Goal: Information Seeking & Learning: Learn about a topic

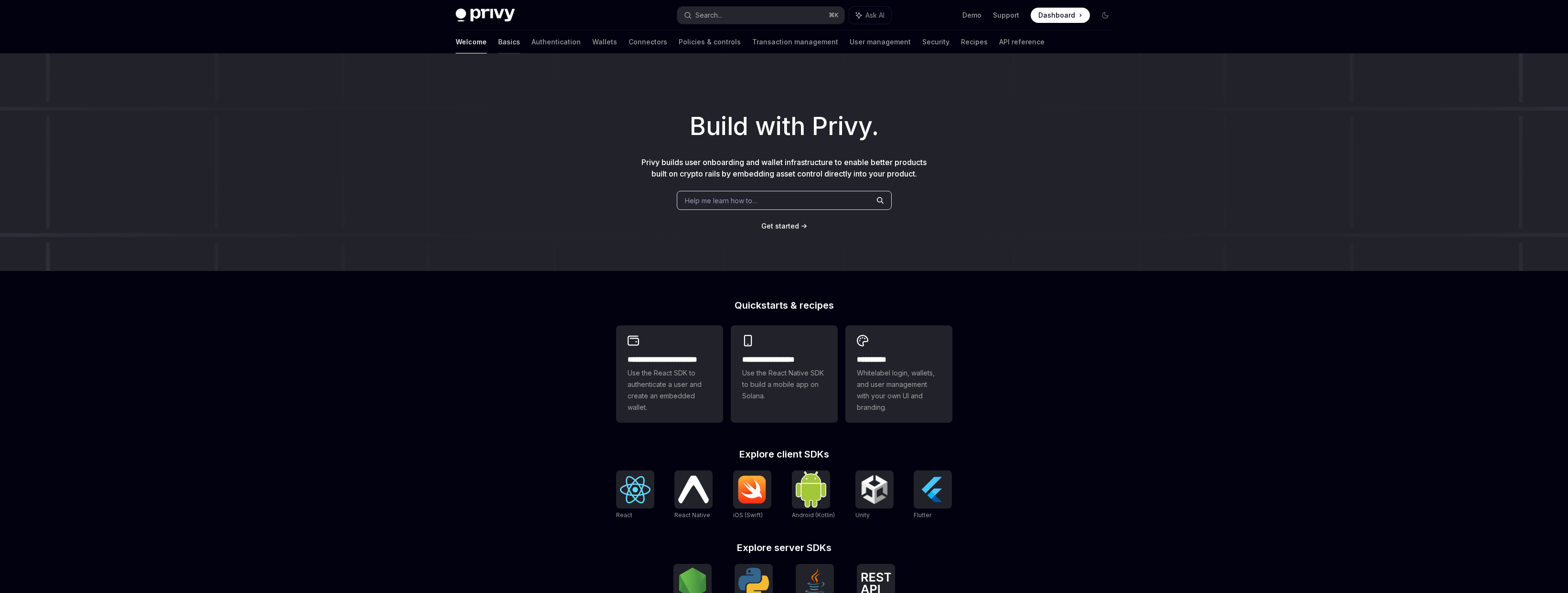
click at [498, 43] on link "Basics" at bounding box center [509, 41] width 22 height 23
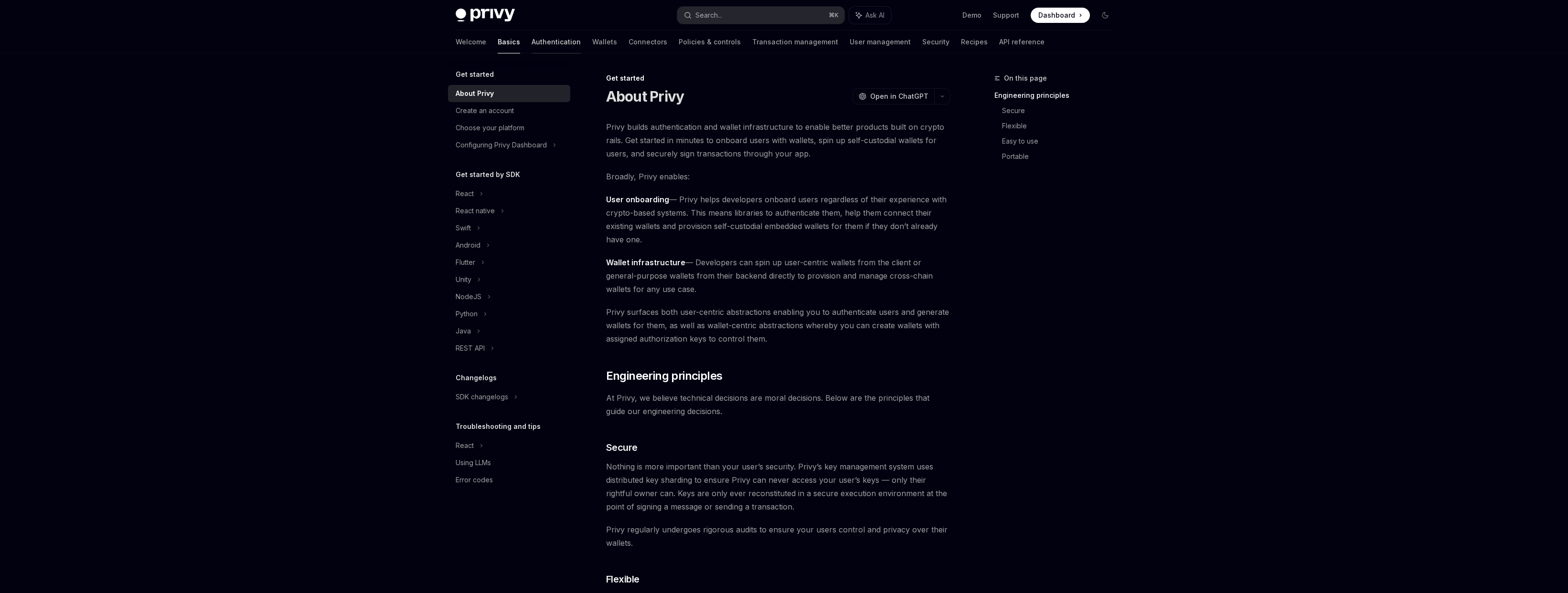
click at [532, 41] on link "Authentication" at bounding box center [556, 41] width 49 height 23
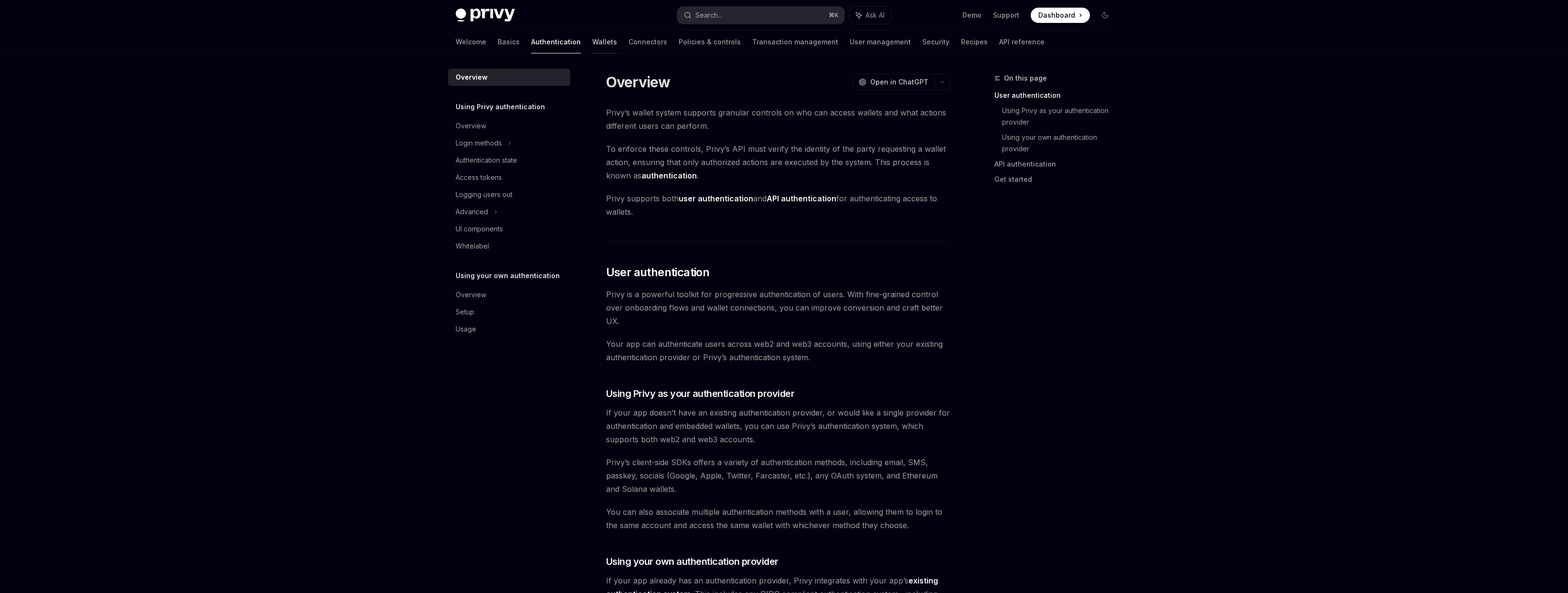
click at [592, 41] on link "Wallets" at bounding box center [604, 41] width 25 height 23
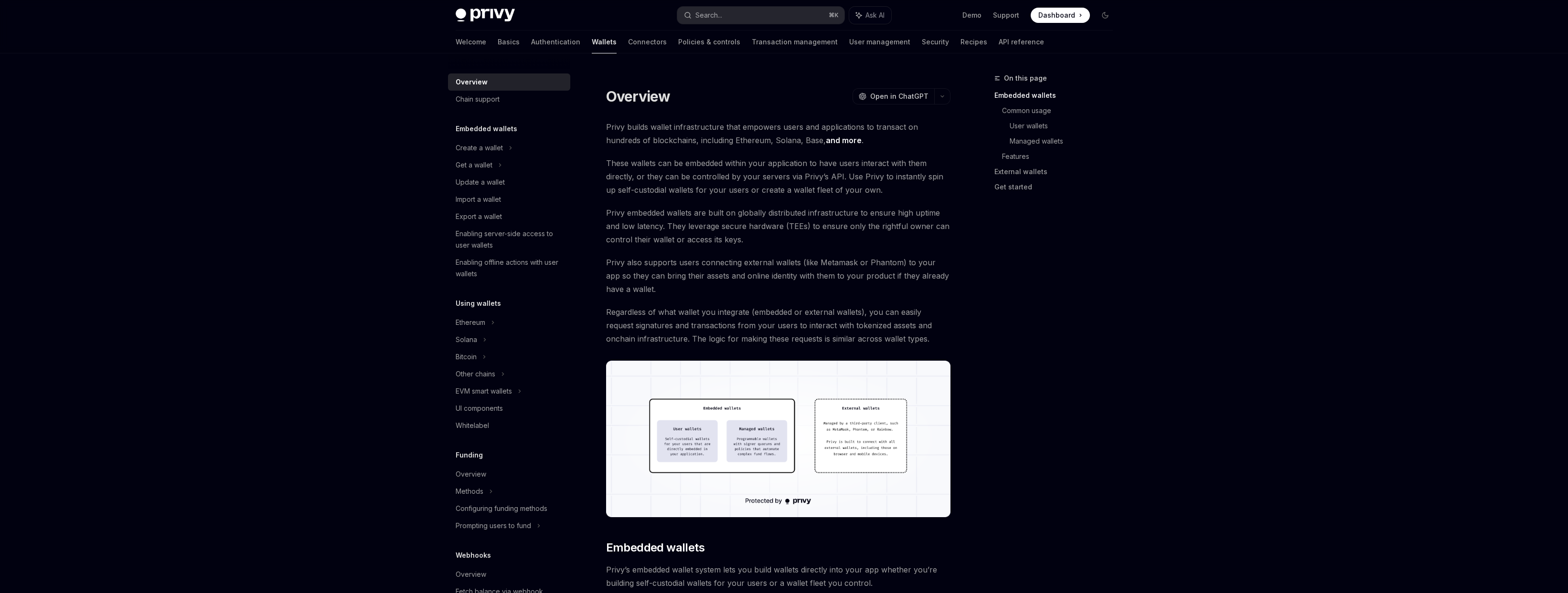
click at [751, 462] on img at bounding box center [778, 439] width 345 height 157
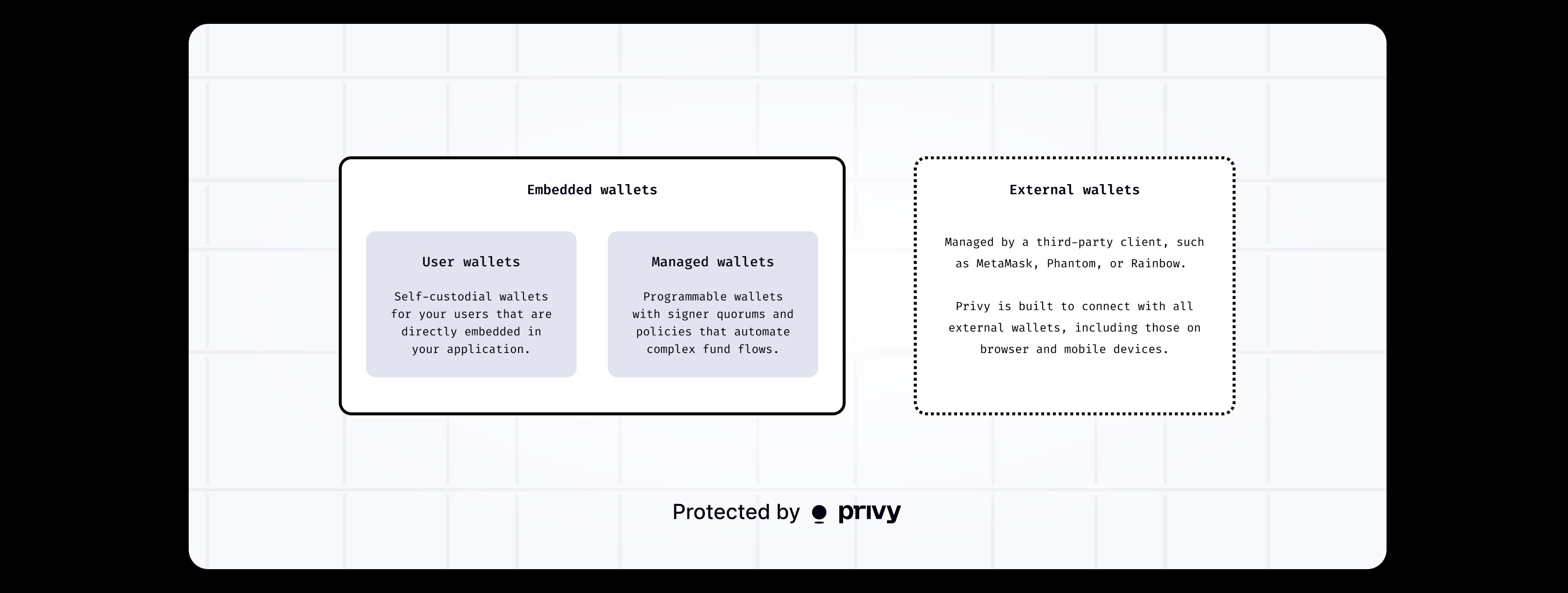
click at [1481, 228] on div at bounding box center [784, 296] width 1568 height 593
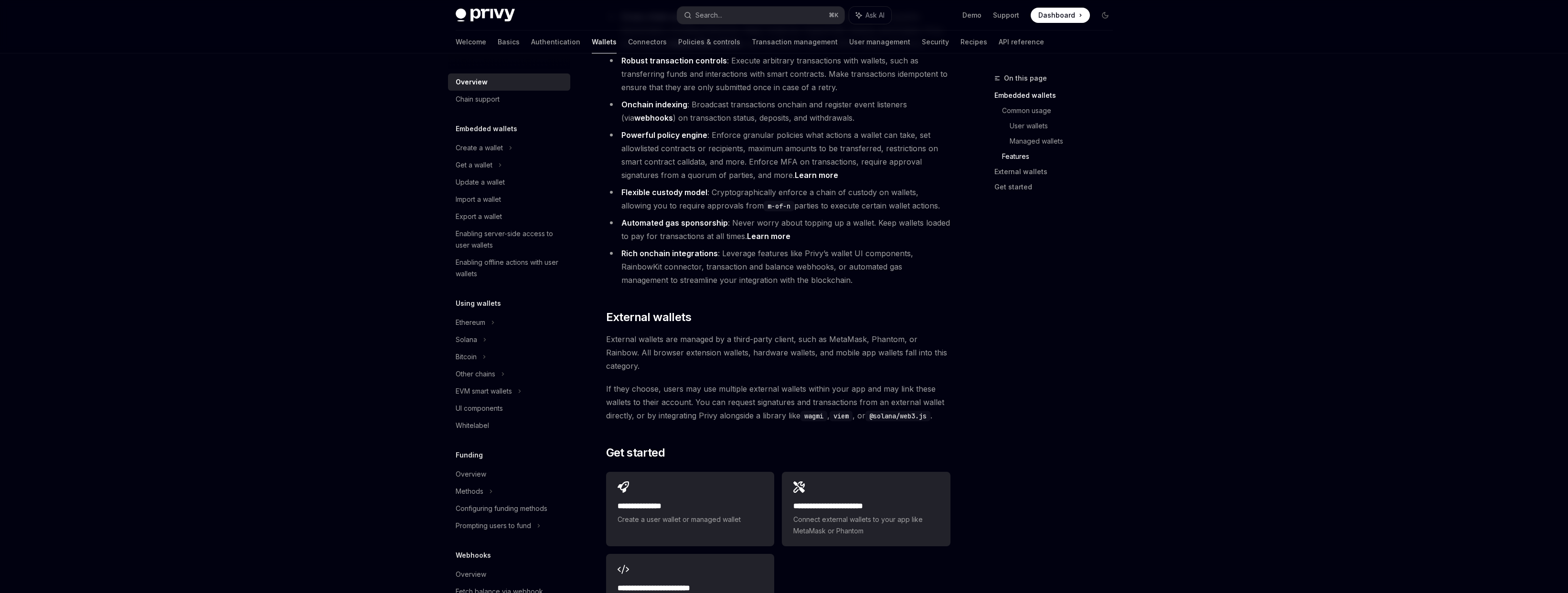
scroll to position [1228, 0]
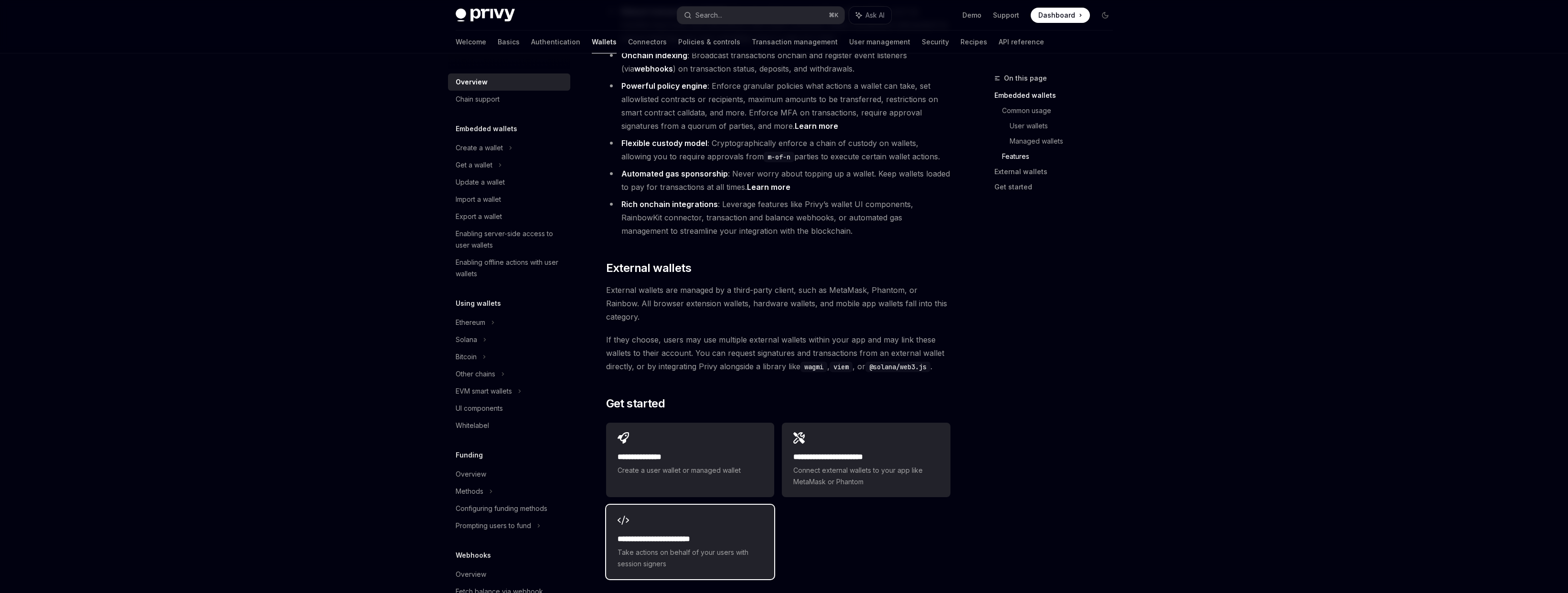
click at [661, 505] on div "**********" at bounding box center [690, 541] width 168 height 75
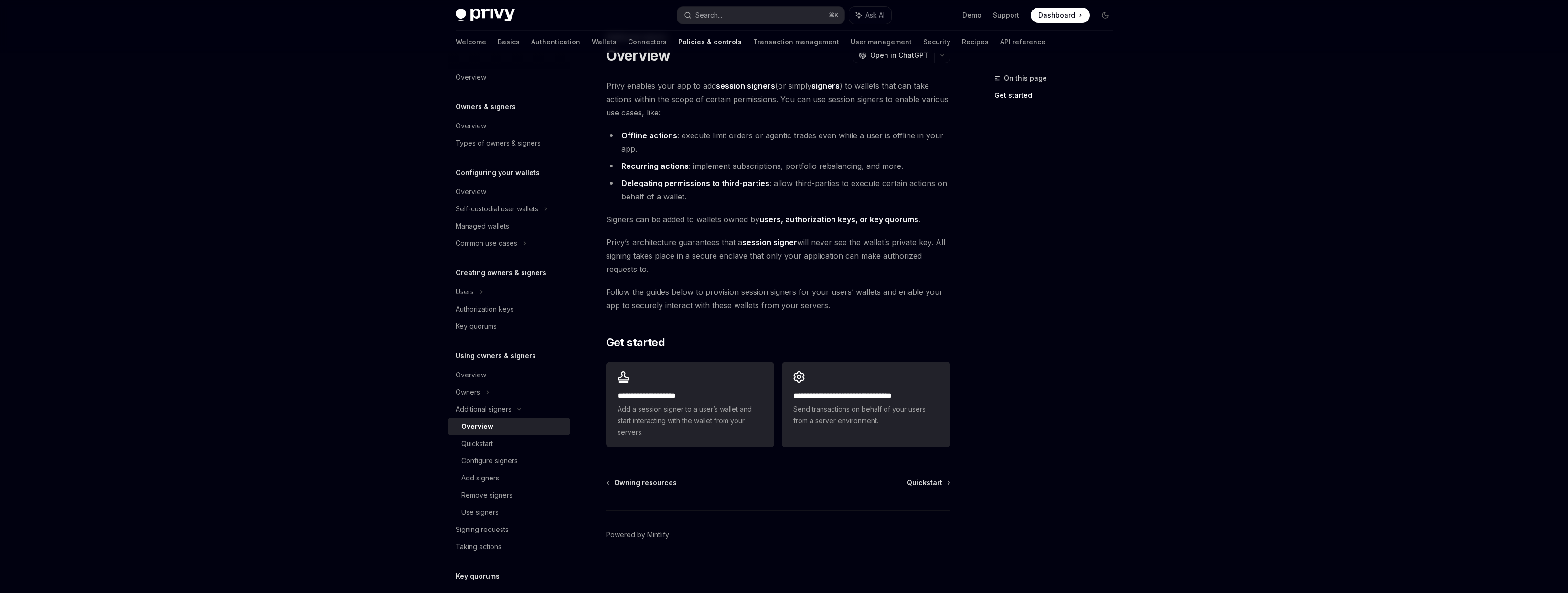
type textarea "*"
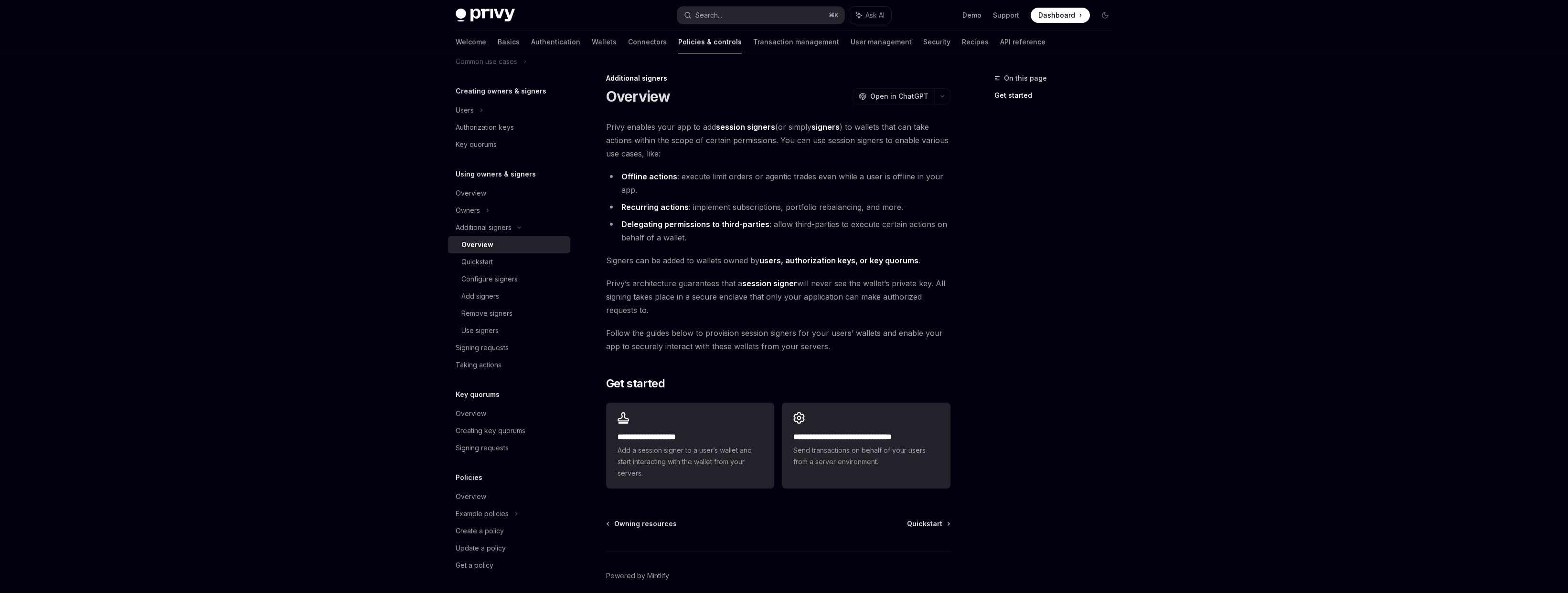
click at [500, 7] on div "Privy Docs home page Search... ⌘ K Ask AI Demo Support Dashboard Dashboard Sear…" at bounding box center [784, 15] width 657 height 30
click at [493, 12] on img at bounding box center [486, 15] width 59 height 14
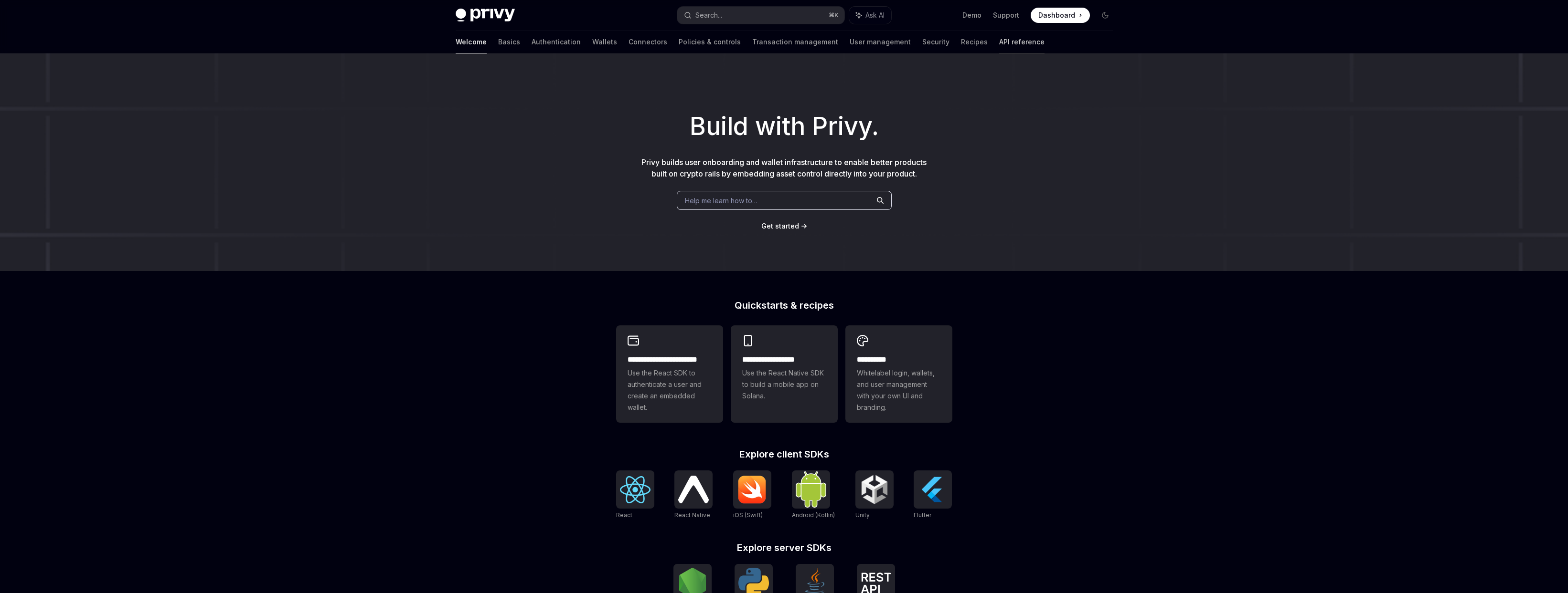
click at [999, 43] on link "API reference" at bounding box center [1021, 41] width 45 height 23
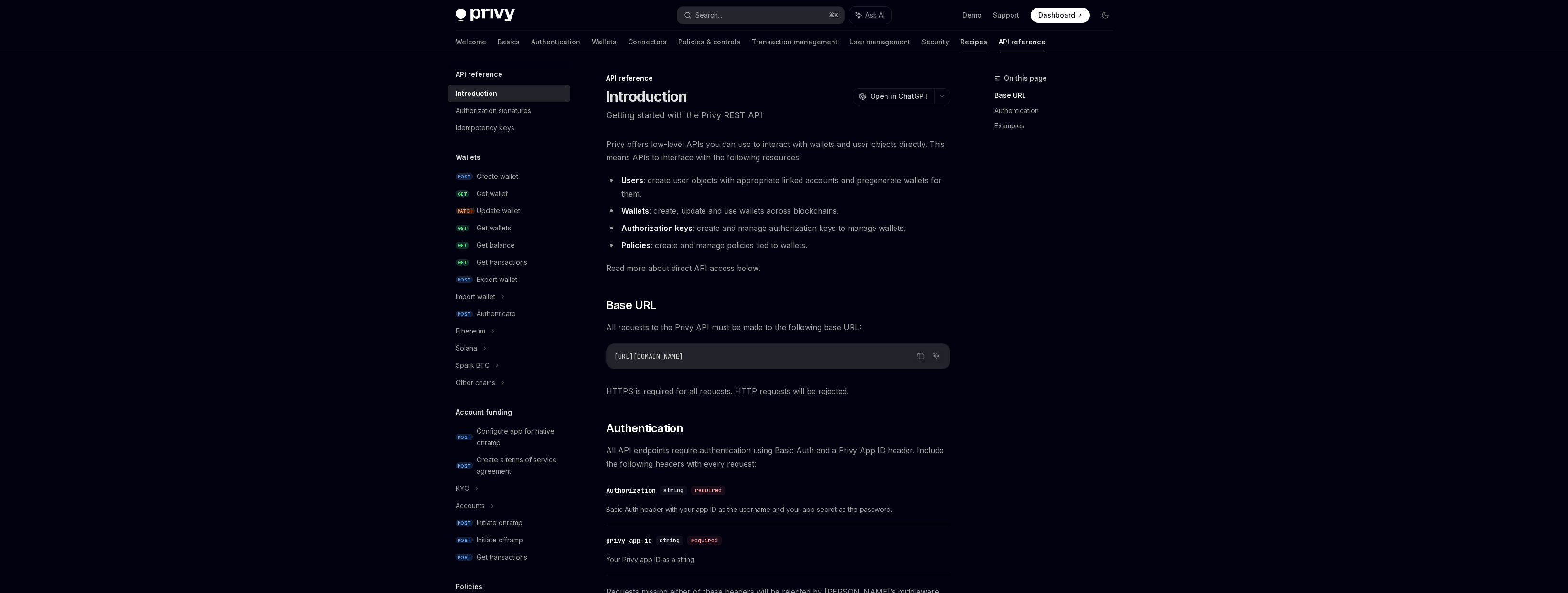
click at [960, 42] on link "Recipes" at bounding box center [973, 41] width 27 height 23
type textarea "*"
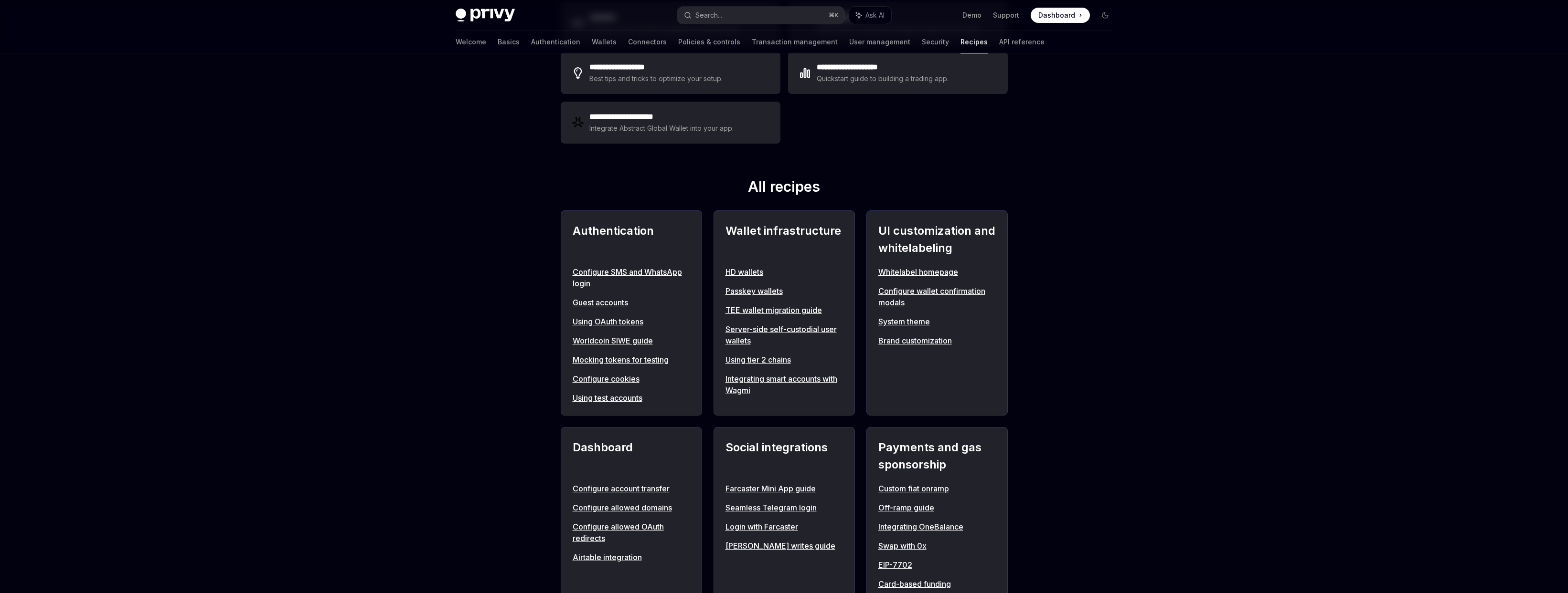
scroll to position [171, 0]
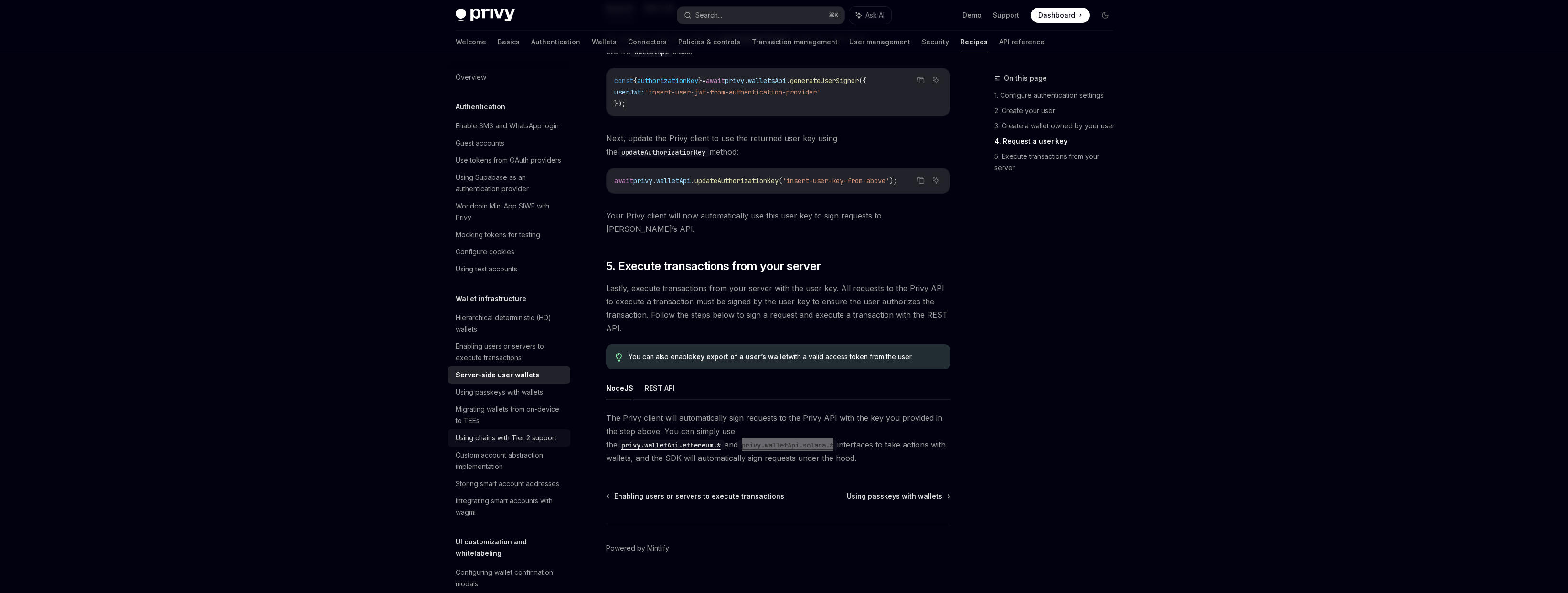
scroll to position [12, 0]
